Goal: Transaction & Acquisition: Purchase product/service

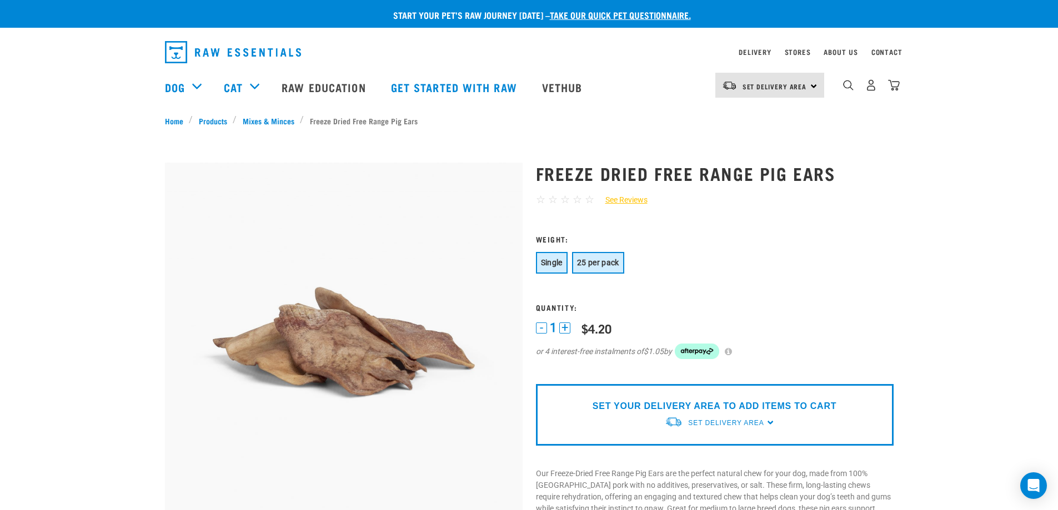
click at [589, 260] on span "25 per pack" at bounding box center [598, 262] width 42 height 9
click at [595, 264] on span "25 per pack" at bounding box center [598, 262] width 42 height 9
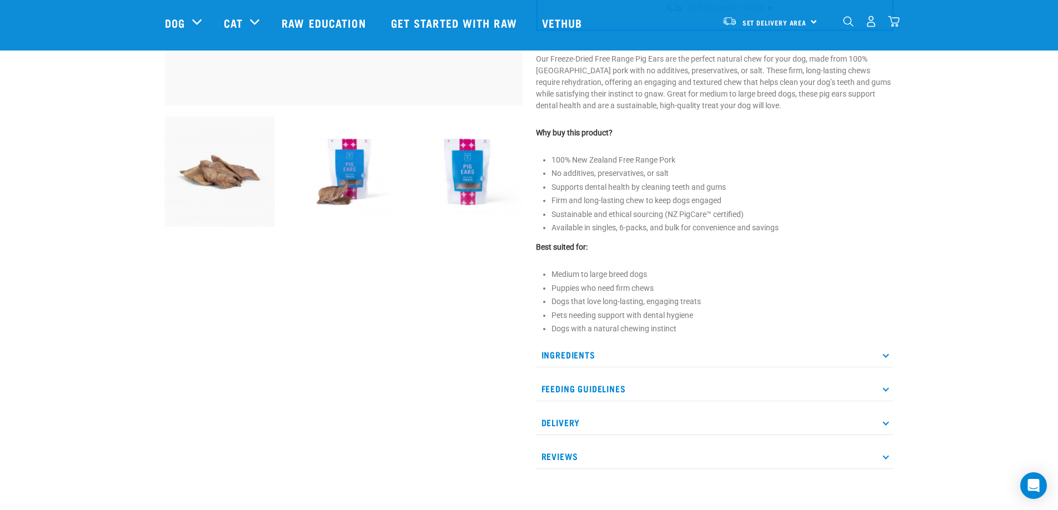
scroll to position [389, 0]
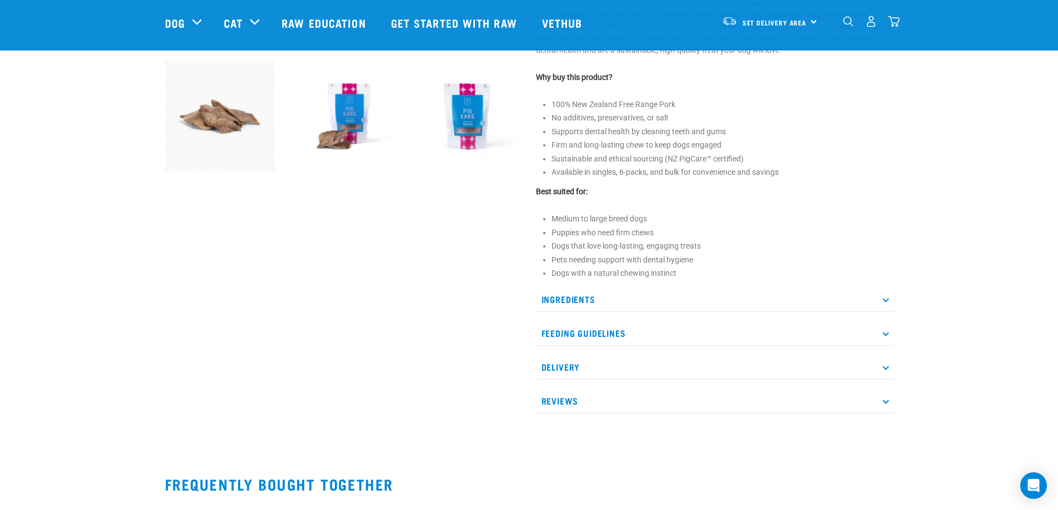
click at [570, 330] on p "Feeding Guidelines" at bounding box center [715, 333] width 358 height 25
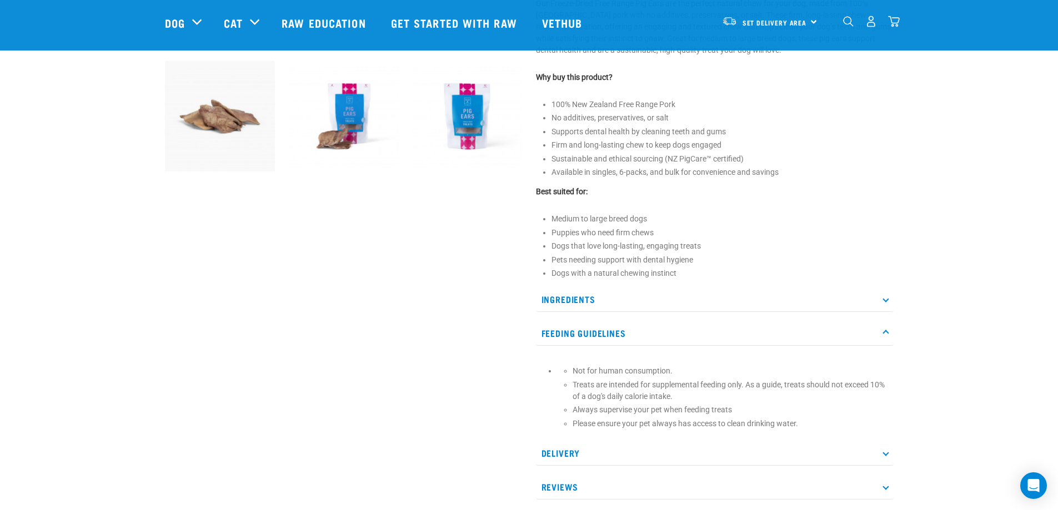
scroll to position [444, 0]
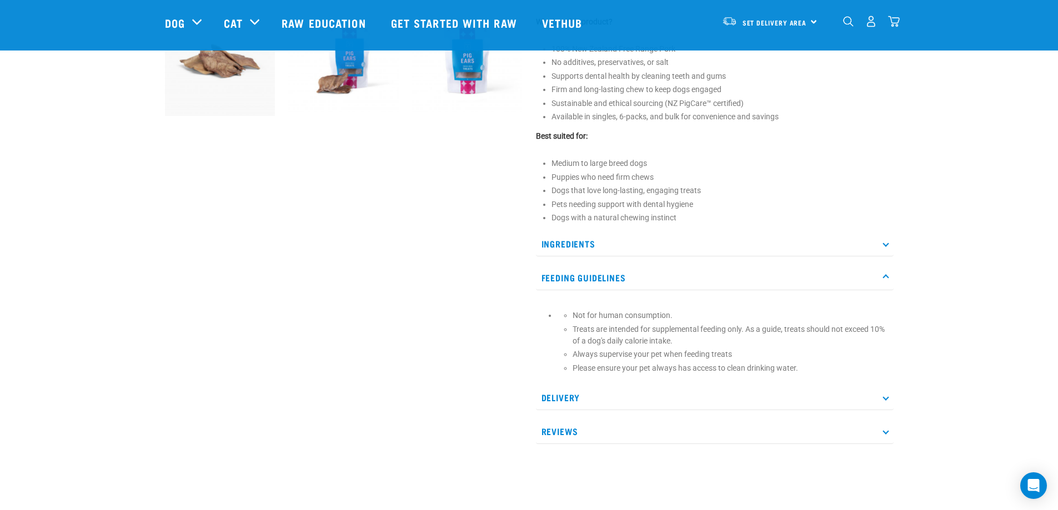
click at [887, 399] on p "Delivery" at bounding box center [715, 397] width 358 height 25
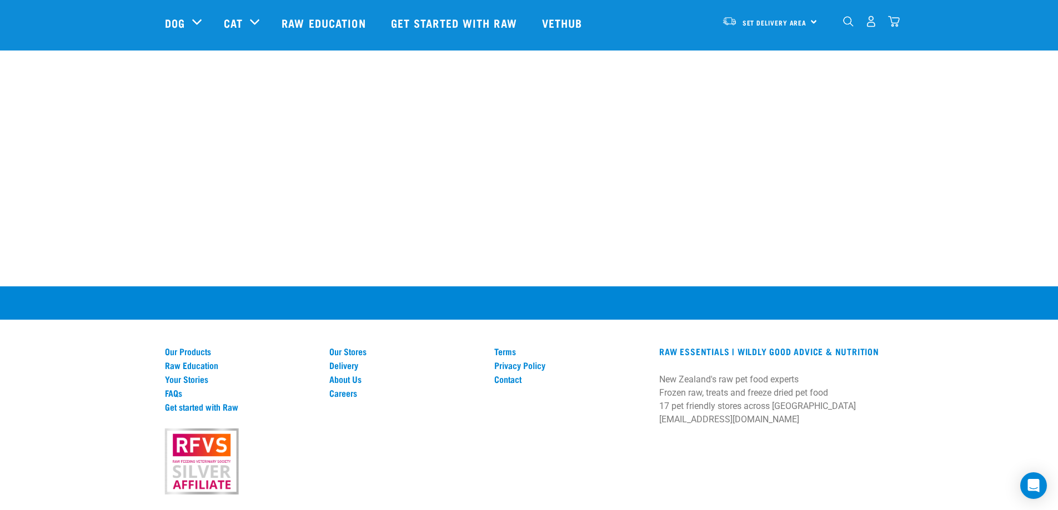
scroll to position [1381, 0]
